Goal: Transaction & Acquisition: Purchase product/service

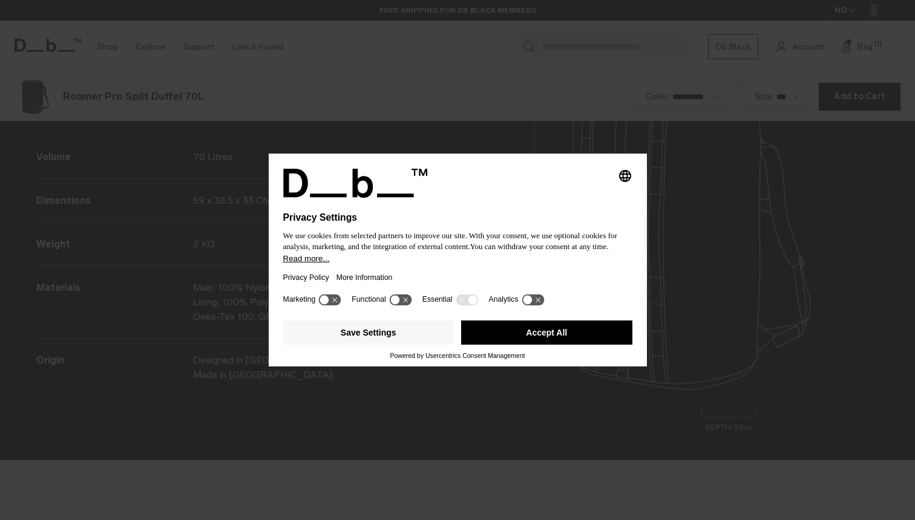
scroll to position [1561, 0]
